Goal: Find specific page/section: Find specific page/section

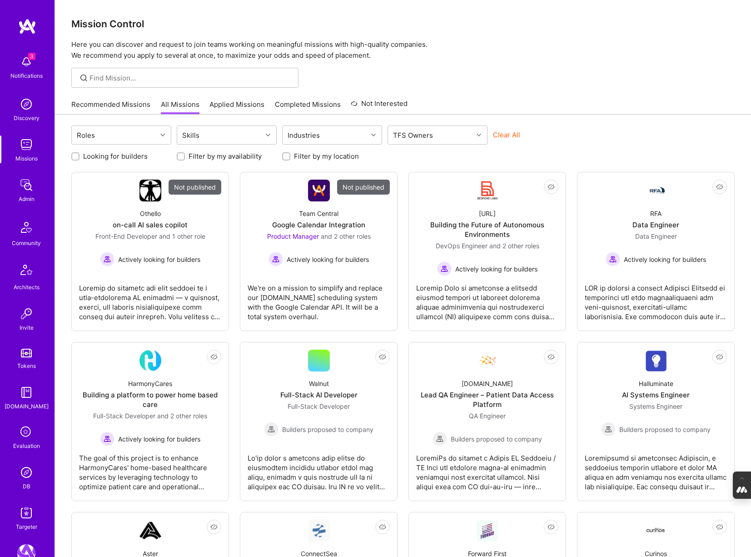
click at [26, 470] on img at bounding box center [26, 472] width 18 height 18
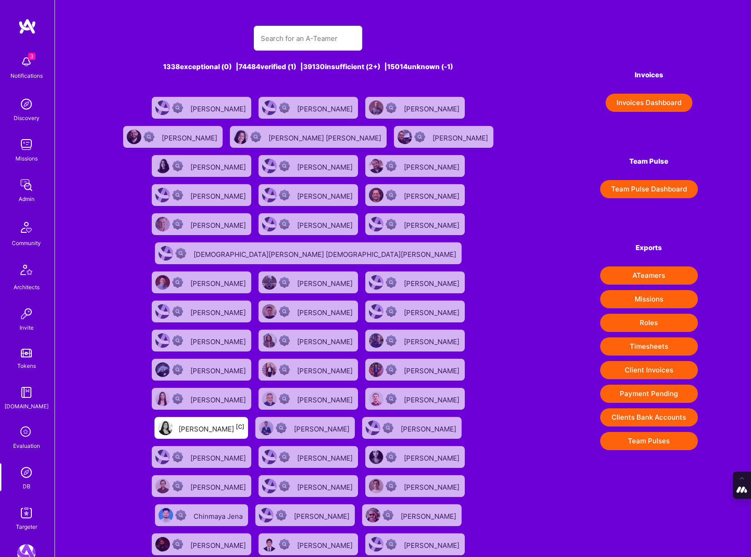
click at [294, 34] on input "text" at bounding box center [308, 38] width 95 height 23
paste input "[EMAIL_ADDRESS][PERSON_NAME][DOMAIN_NAME]"
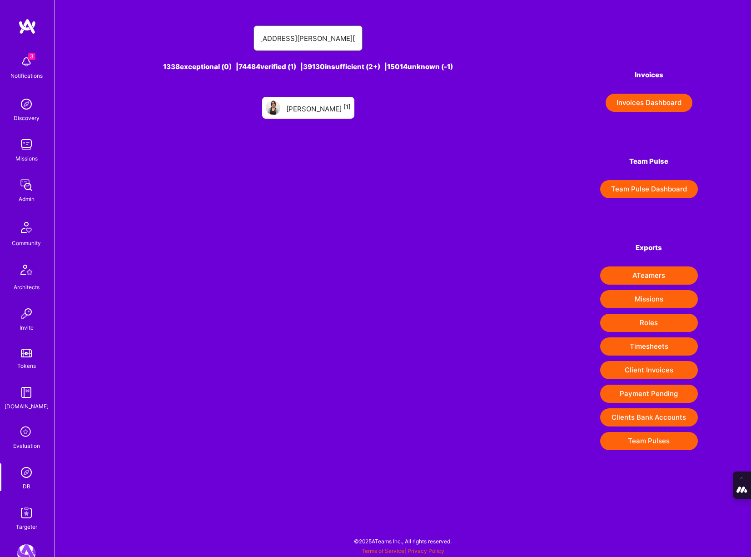
type input "[EMAIL_ADDRESS][PERSON_NAME][DOMAIN_NAME]"
click at [325, 110] on div "[PERSON_NAME] [1]" at bounding box center [318, 108] width 65 height 12
